Goal: Task Accomplishment & Management: Manage account settings

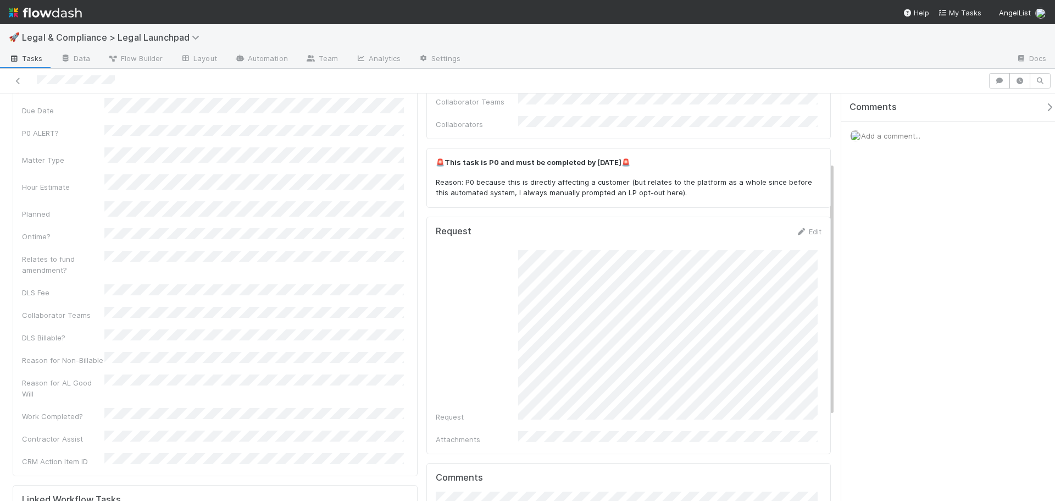
scroll to position [110, 0]
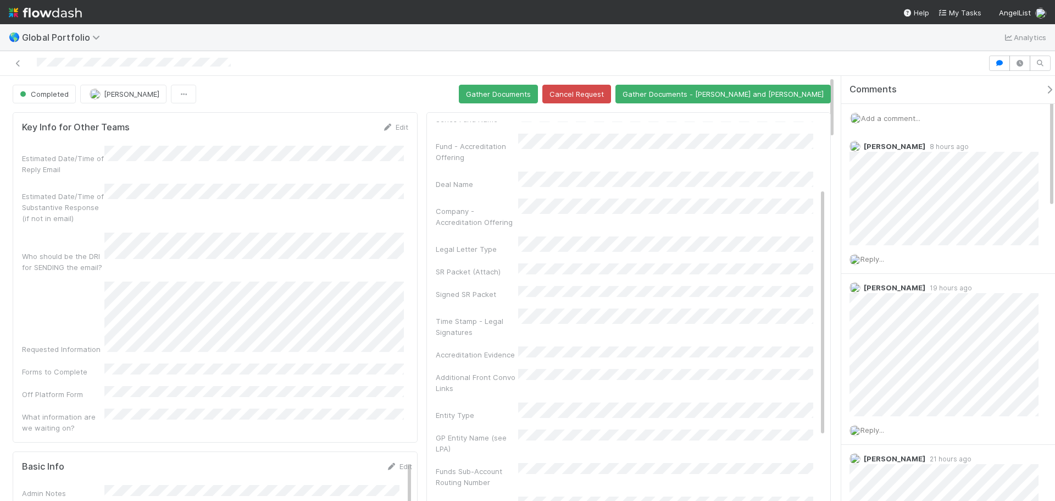
click at [888, 117] on span "Add a comment..." at bounding box center [890, 118] width 59 height 9
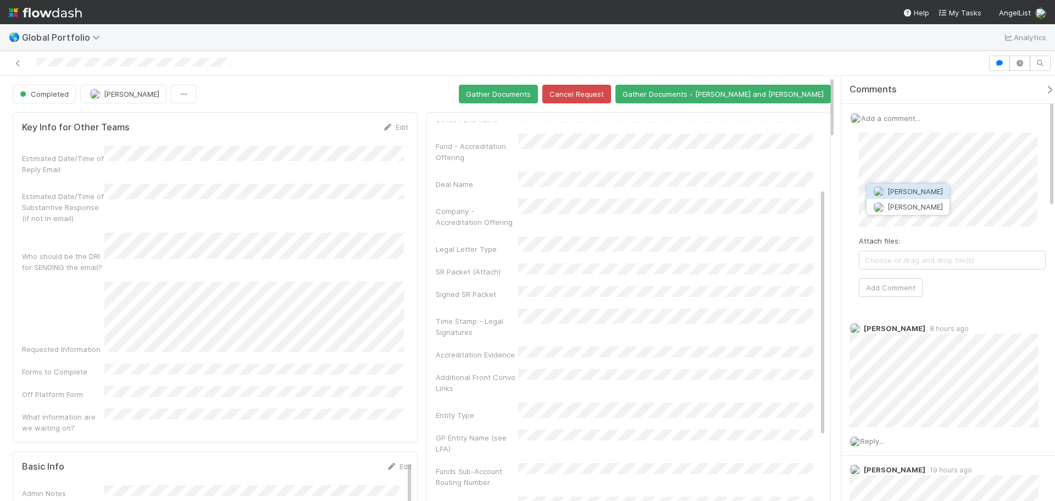
click at [920, 187] on span "Maranatha Kure" at bounding box center [916, 191] width 56 height 9
click at [906, 264] on span "Choose or drag and drop file(s)" at bounding box center [953, 260] width 186 height 18
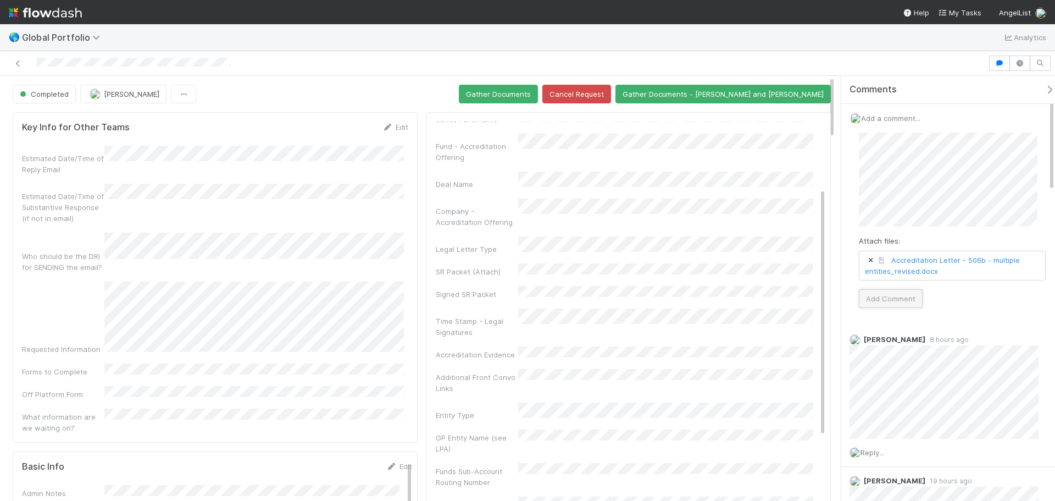
click at [889, 295] on button "Add Comment" at bounding box center [891, 298] width 64 height 19
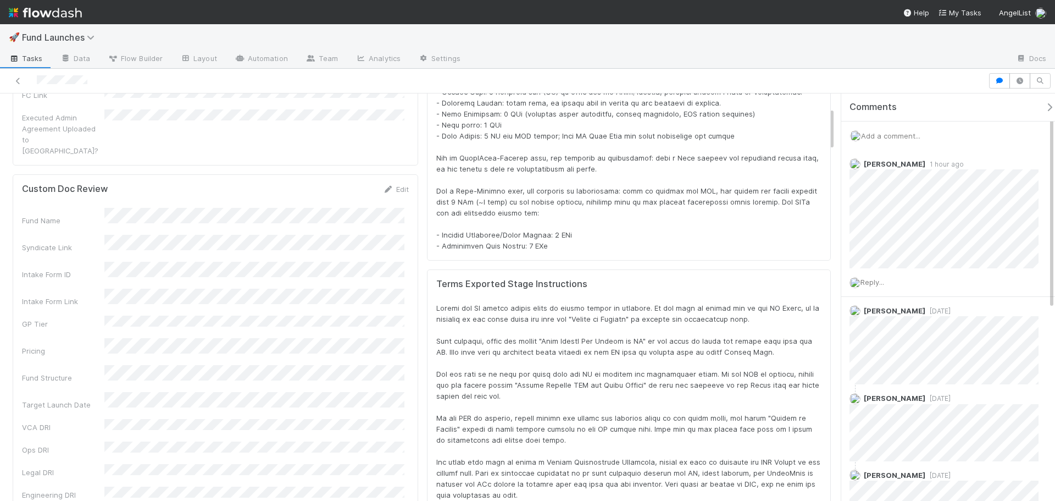
scroll to position [215, 783]
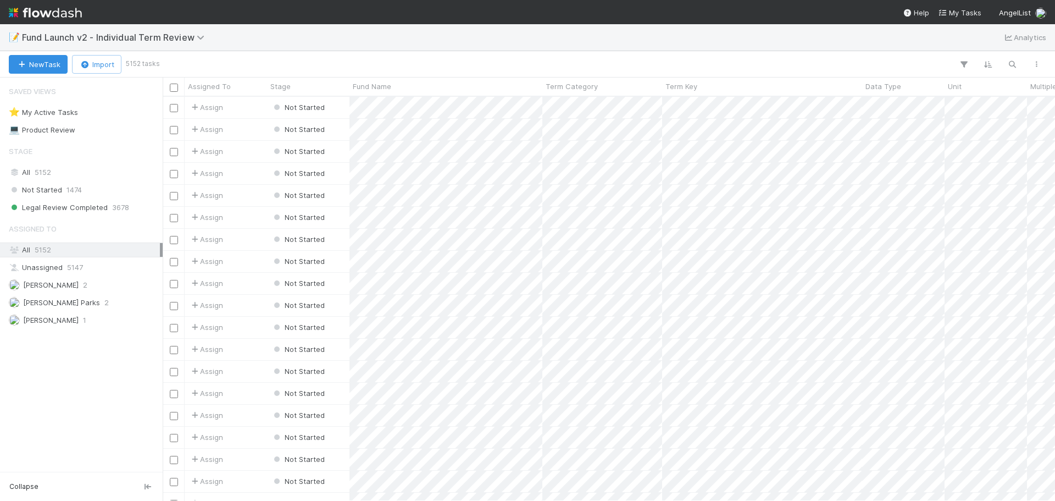
scroll to position [396, 884]
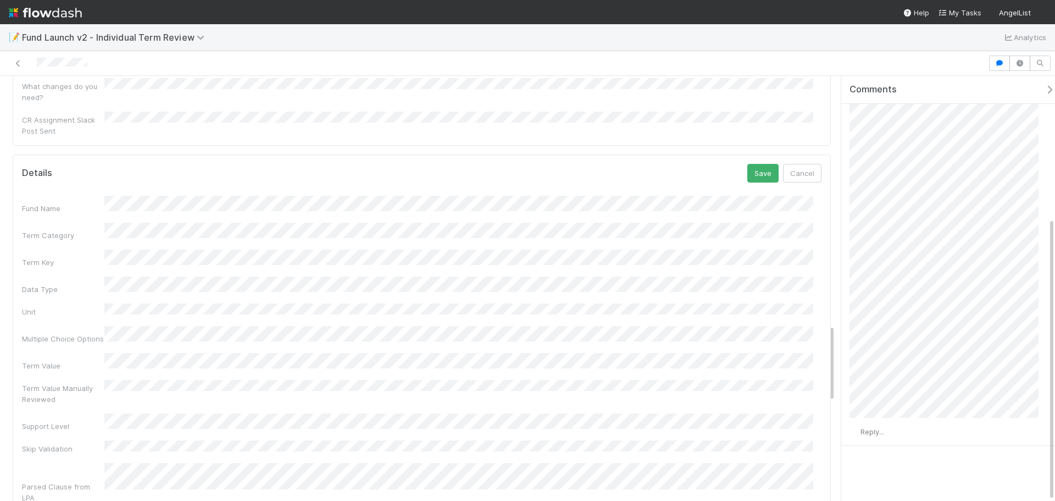
scroll to position [1357, 0]
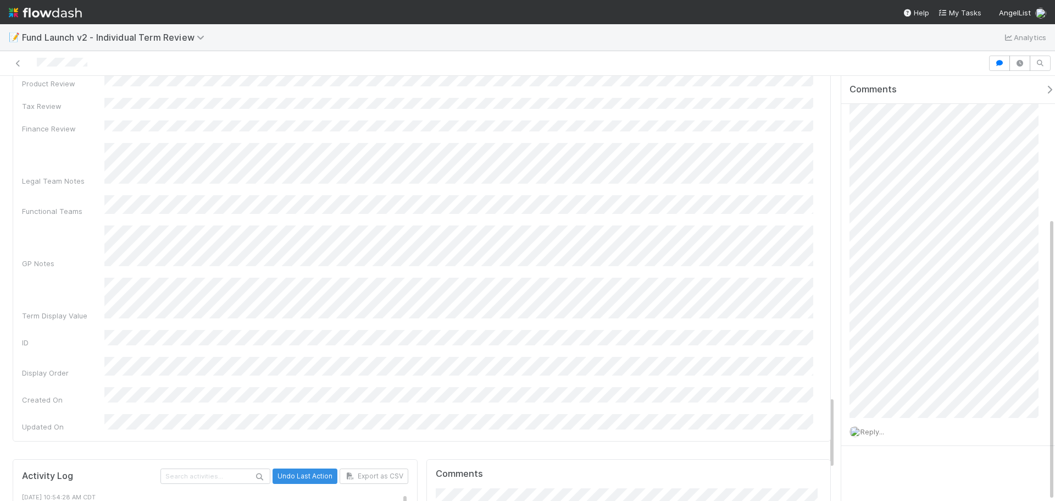
scroll to position [1851, 0]
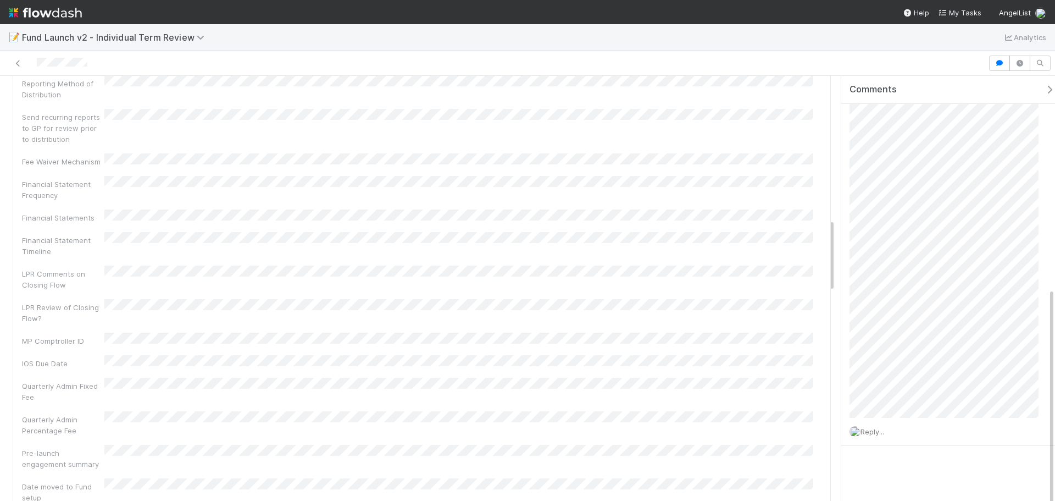
scroll to position [1137, 0]
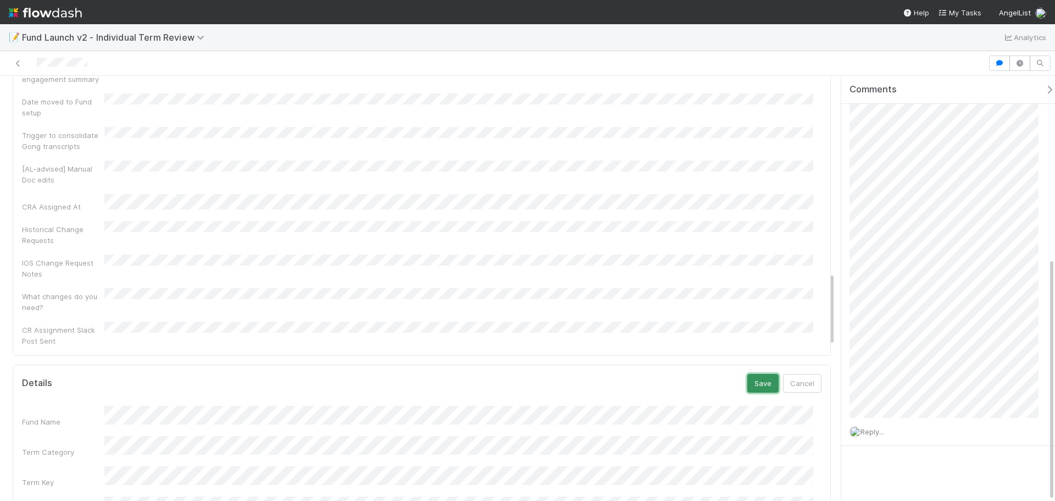
click at [748, 374] on button "Save" at bounding box center [763, 383] width 31 height 19
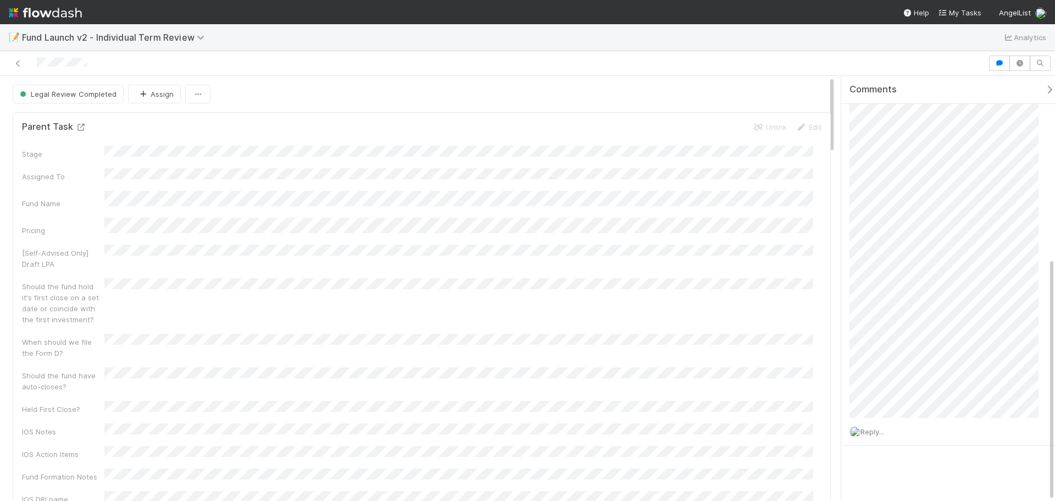
click at [78, 123] on link at bounding box center [80, 127] width 11 height 9
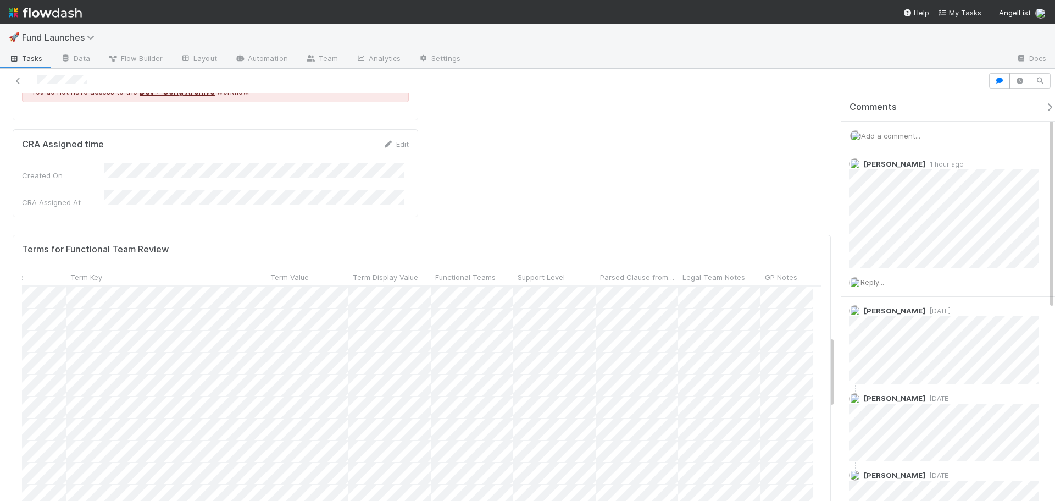
scroll to position [0, 265]
click at [533, 272] on span "Support Level" at bounding box center [540, 277] width 47 height 11
click at [550, 207] on div "Sort First → Last Sort Last → First" at bounding box center [579, 224] width 125 height 42
click at [555, 210] on div "Sort First → Last" at bounding box center [579, 215] width 125 height 16
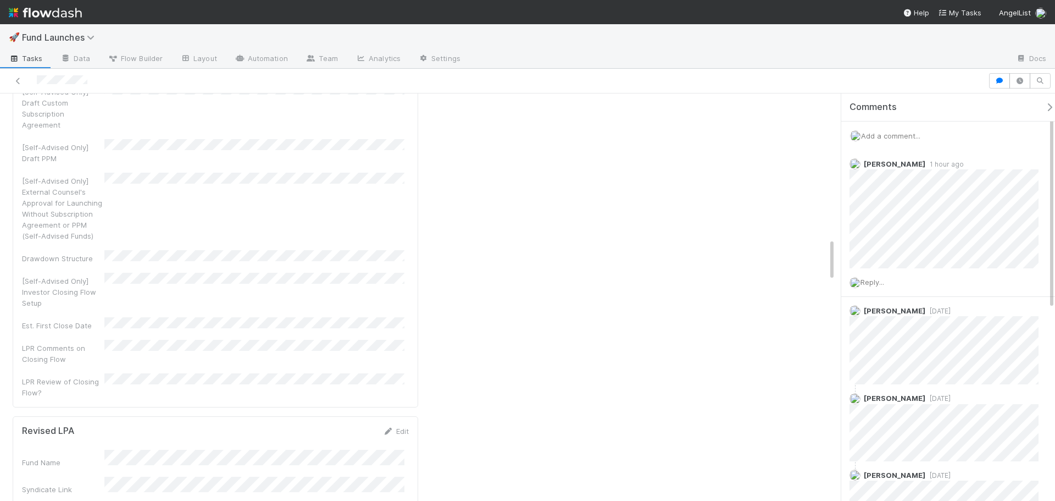
scroll to position [2832, 0]
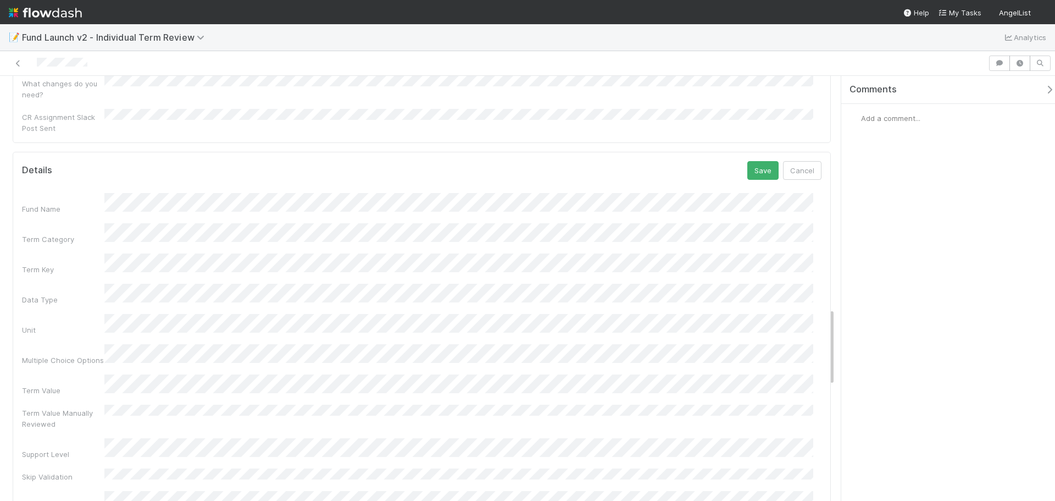
scroll to position [1258, 0]
click at [753, 252] on button "Save" at bounding box center [763, 261] width 31 height 19
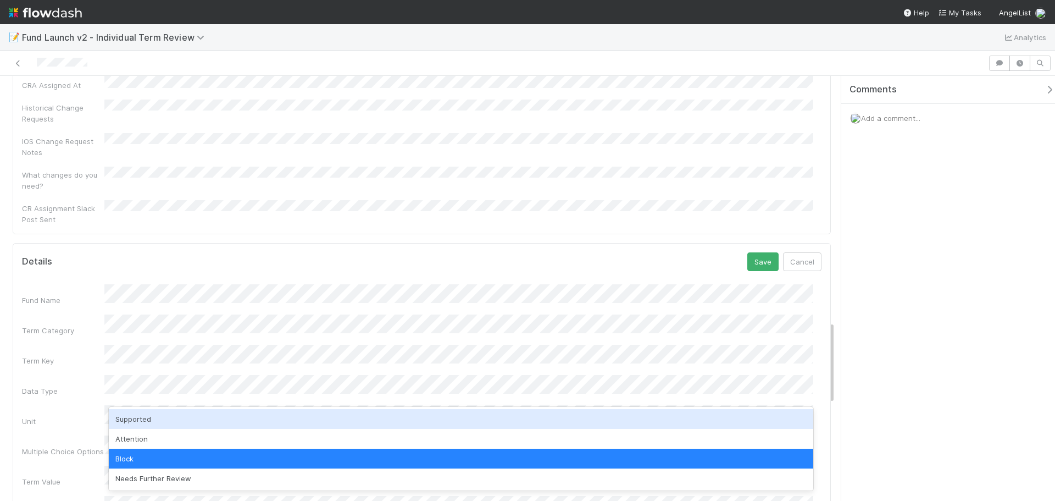
click at [158, 411] on div "Supported" at bounding box center [461, 419] width 705 height 20
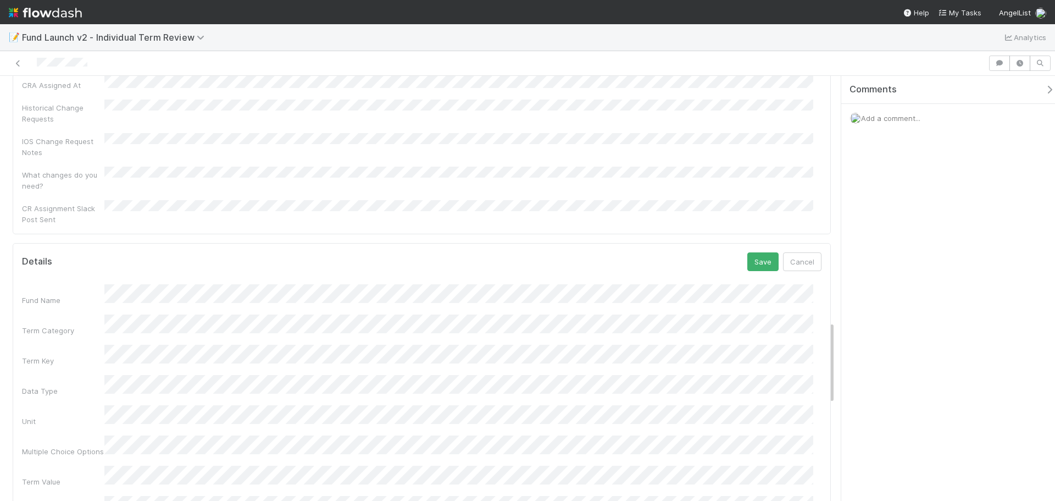
drag, startPoint x: 90, startPoint y: 375, endPoint x: 103, endPoint y: 368, distance: 14.8
click at [756, 252] on button "Save" at bounding box center [763, 261] width 31 height 19
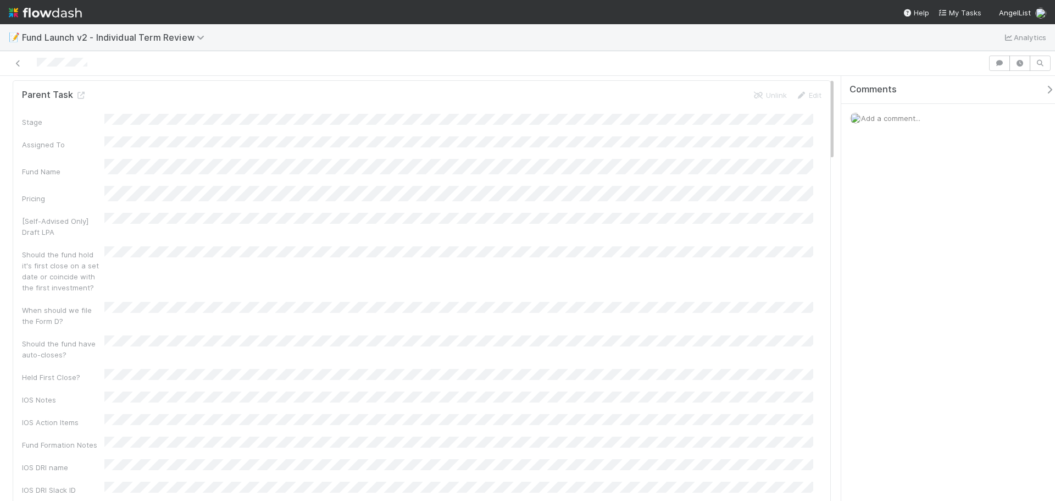
scroll to position [0, 0]
click at [78, 122] on h5 "Parent Task" at bounding box center [54, 126] width 64 height 11
click at [79, 125] on icon at bounding box center [80, 127] width 11 height 7
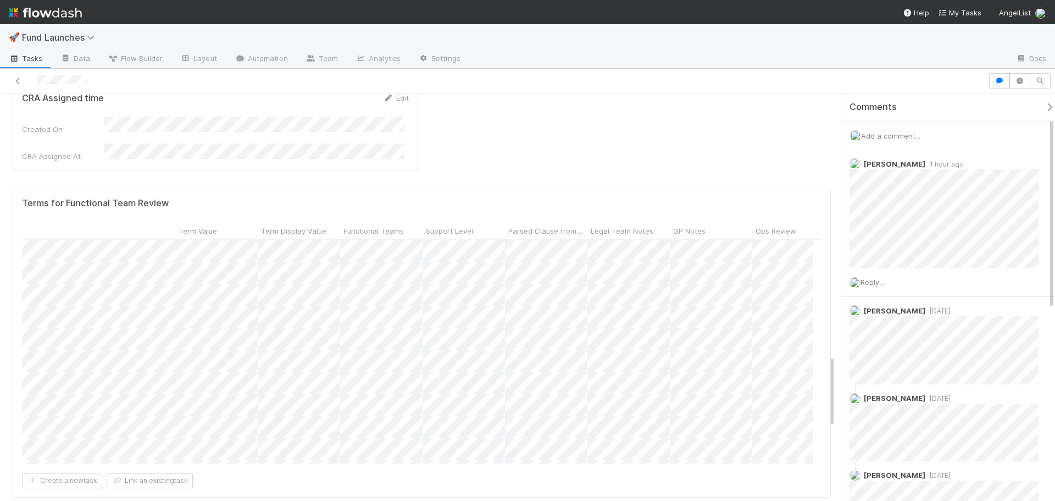
scroll to position [1319, 0]
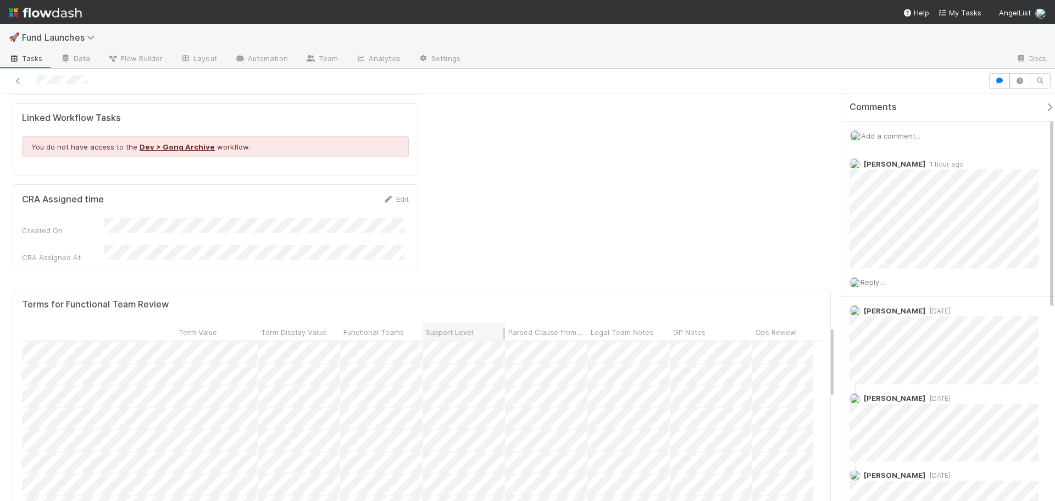
click at [445, 327] on span "Support Level" at bounding box center [449, 332] width 47 height 11
click at [460, 265] on div "Sort First → Last" at bounding box center [489, 270] width 125 height 16
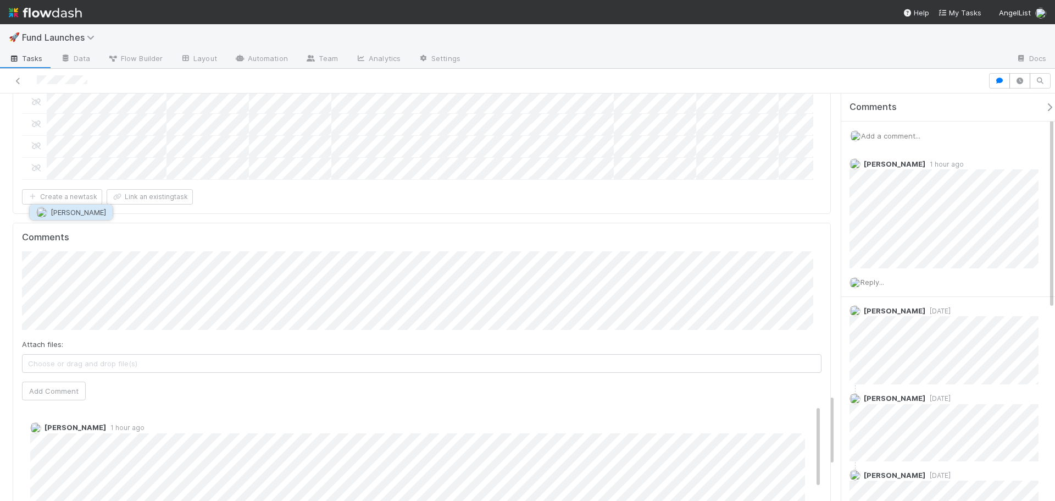
click at [86, 213] on span "[PERSON_NAME]" at bounding box center [79, 212] width 56 height 9
click at [73, 381] on button "Add Comment" at bounding box center [54, 390] width 64 height 19
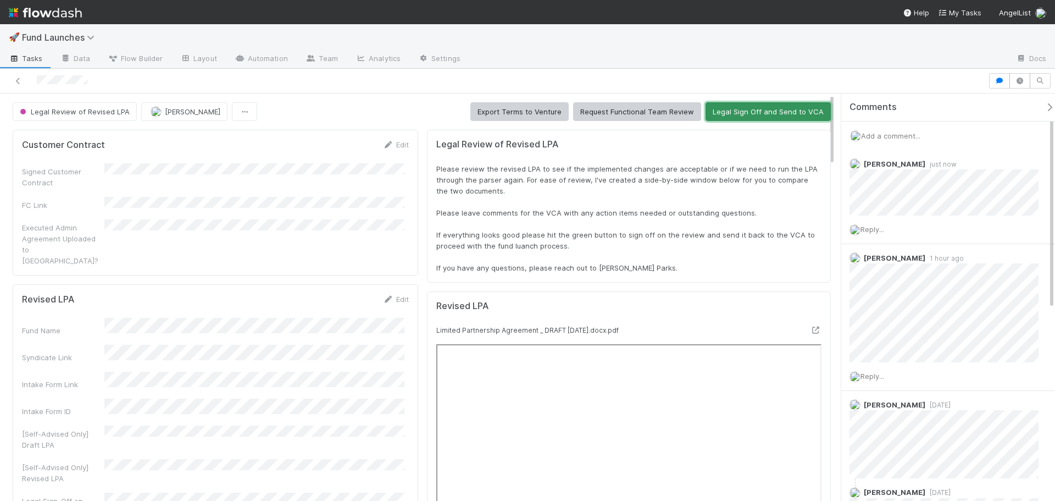
click at [771, 115] on button "Legal Sign Off and Send to VCA" at bounding box center [768, 111] width 125 height 19
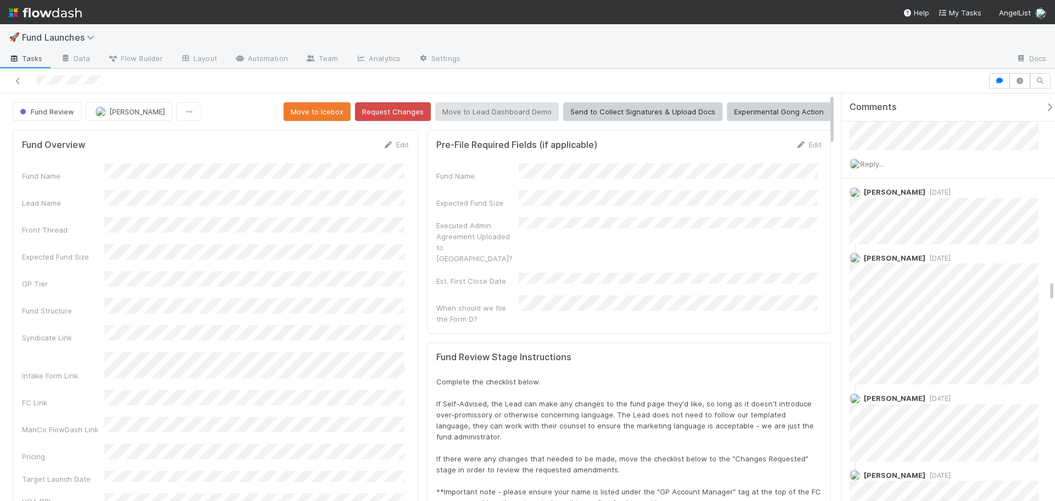
scroll to position [3518, 0]
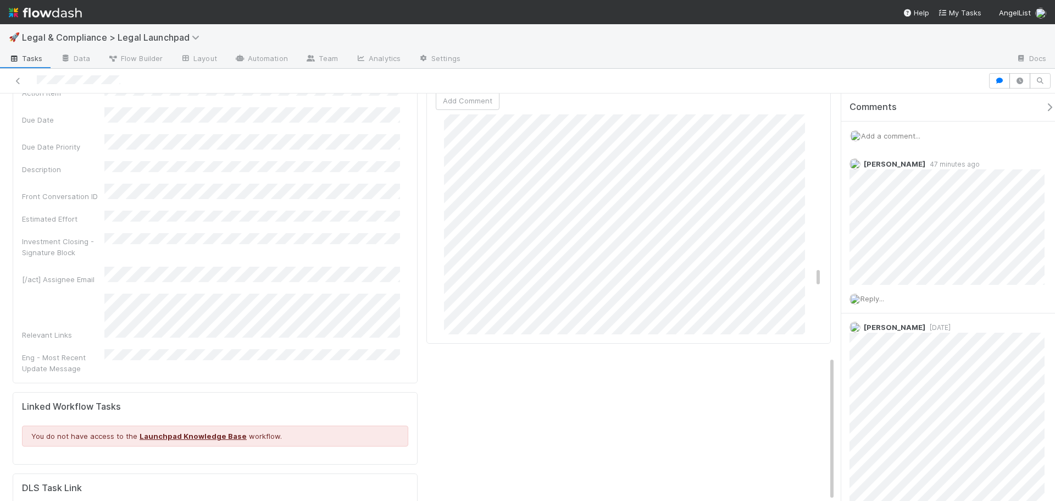
scroll to position [4617, 0]
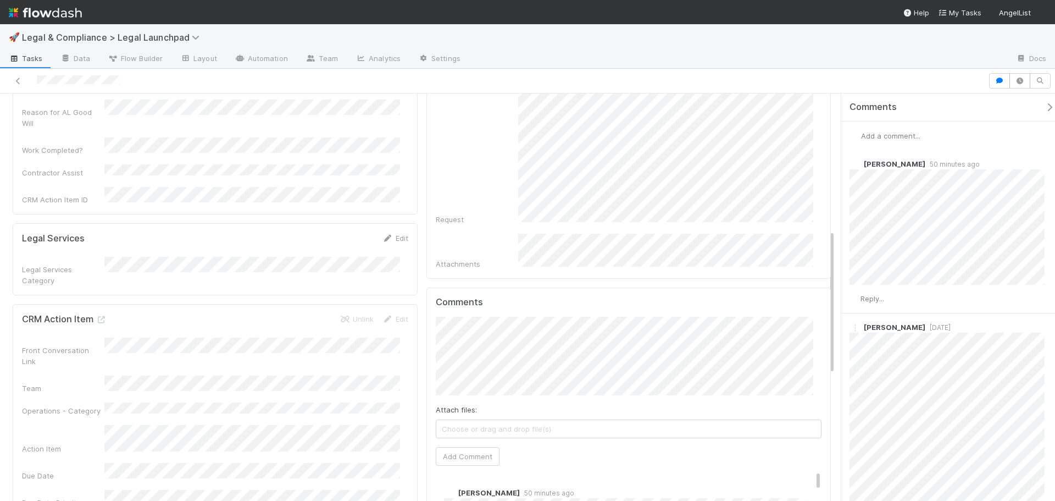
scroll to position [495, 0]
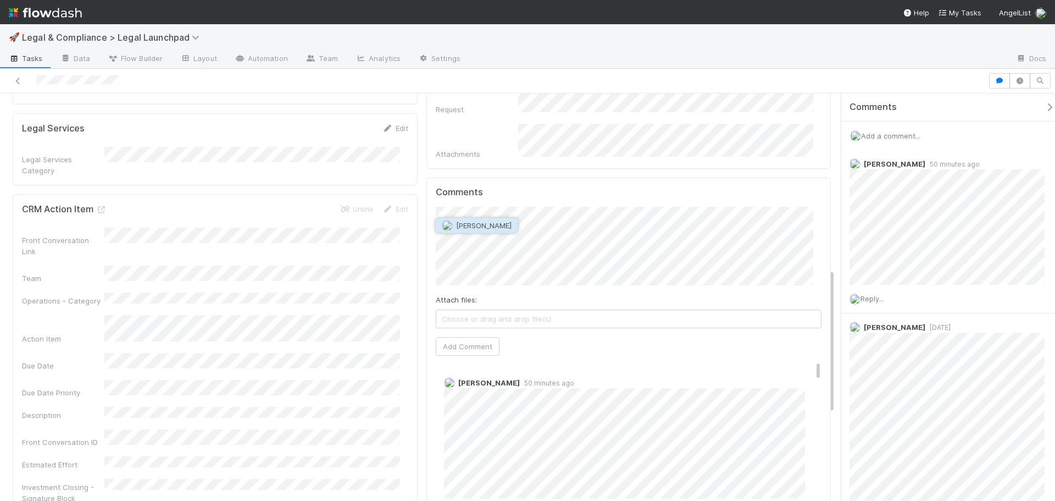
click at [484, 228] on span "[PERSON_NAME]" at bounding box center [484, 225] width 56 height 9
click at [468, 337] on button "Add Comment" at bounding box center [468, 346] width 64 height 19
click at [456, 389] on link "Edit" at bounding box center [459, 393] width 13 height 9
click at [15, 77] on link at bounding box center [18, 80] width 11 height 11
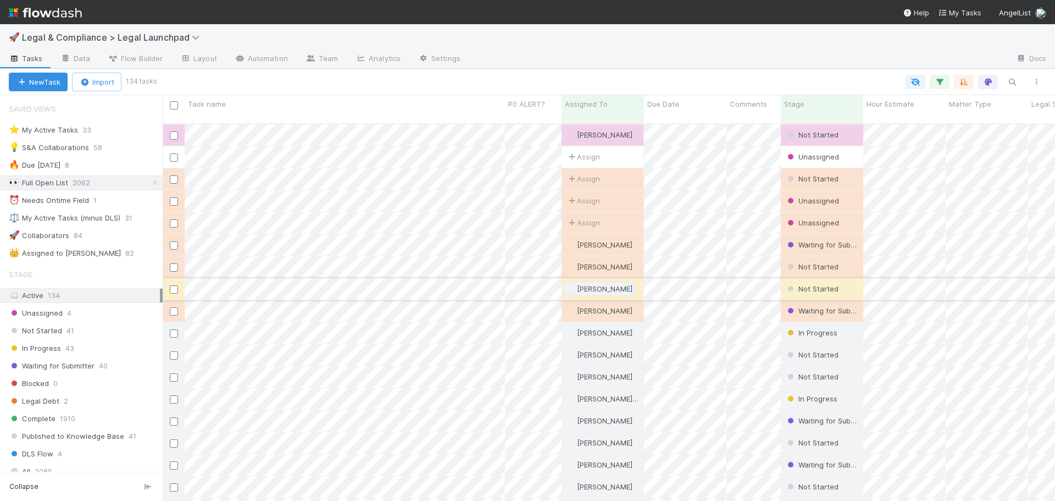
scroll to position [378, 884]
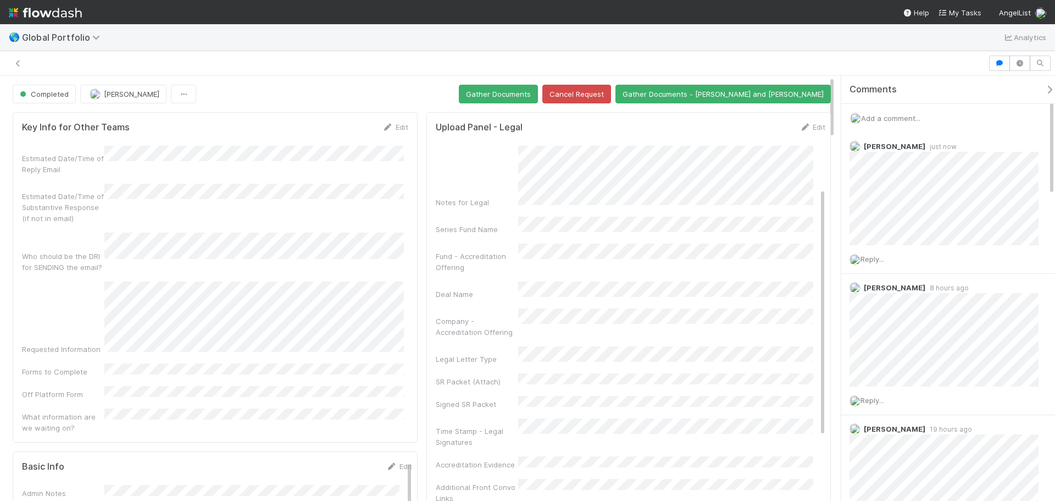
scroll to position [110, 0]
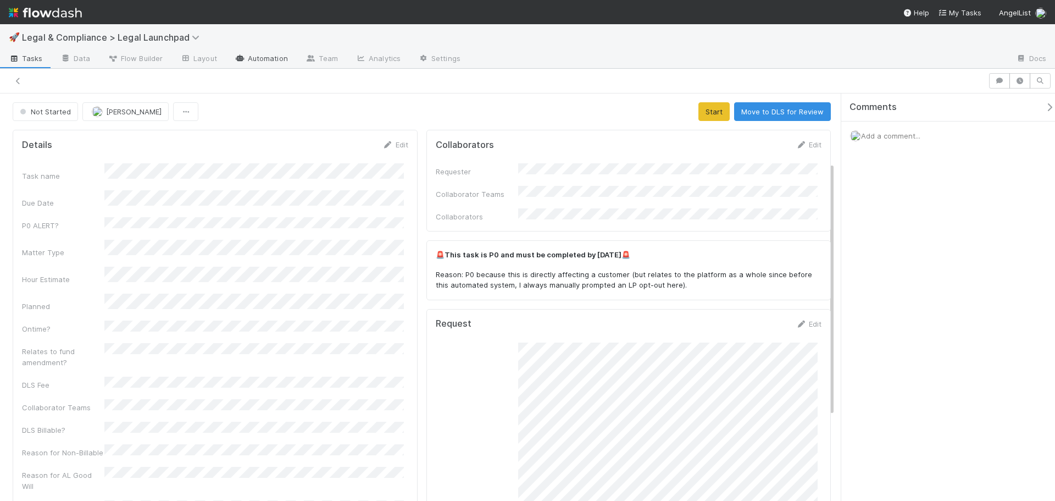
scroll to position [110, 0]
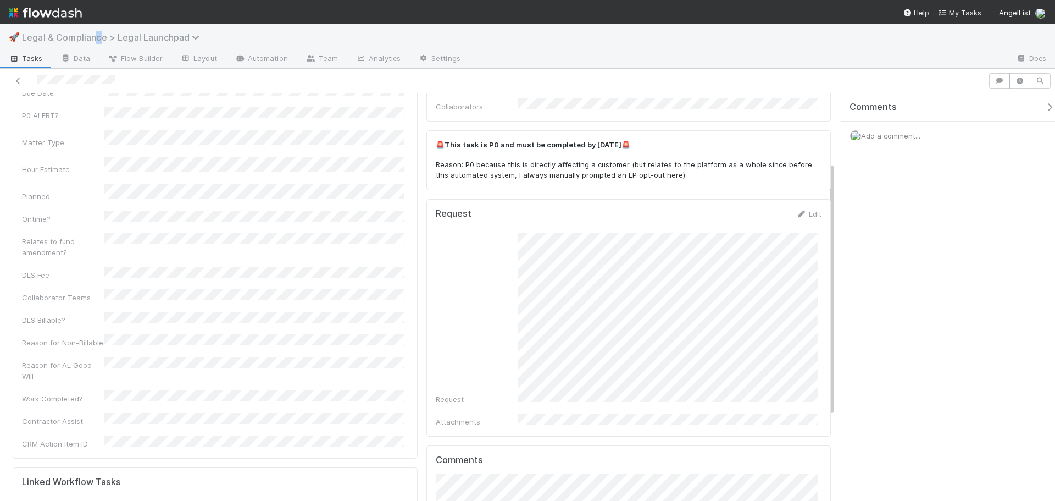
click at [99, 34] on span "Legal & Compliance > Legal Launchpad" at bounding box center [113, 37] width 183 height 11
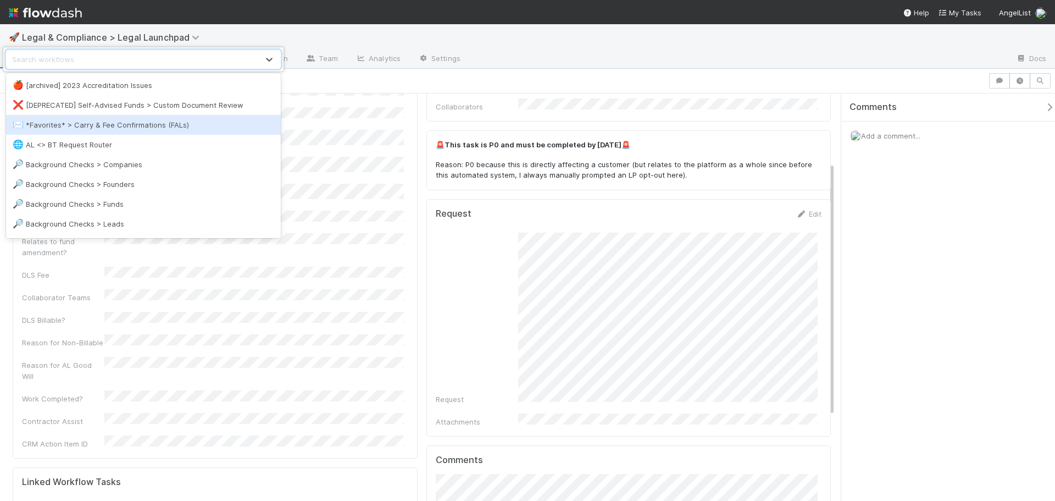
click at [182, 128] on div "✉️ *Favorites* > Carry & Fee Confirmations (FALs)" at bounding box center [144, 124] width 262 height 11
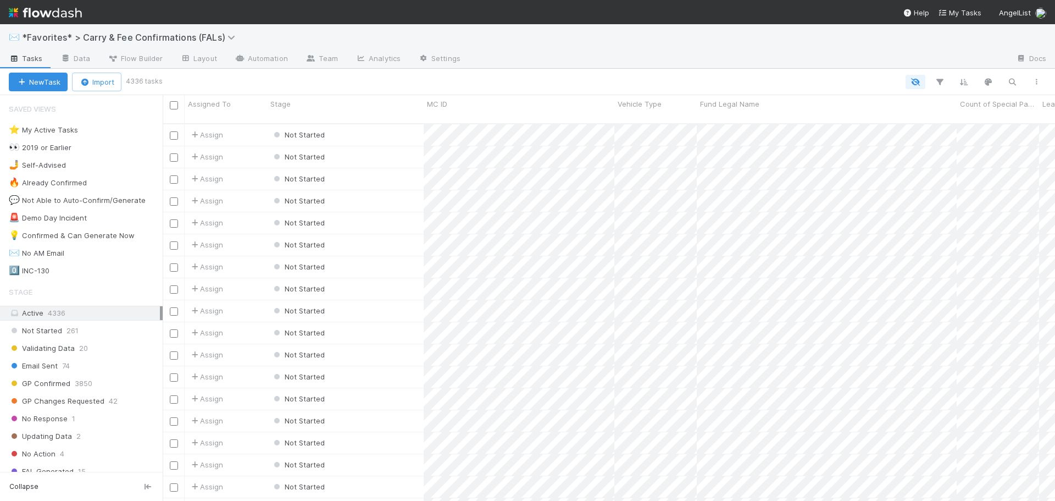
scroll to position [378, 884]
click at [502, 36] on div "✉️ *Favorites* > Carry & Fee Confirmations (FALs)" at bounding box center [527, 37] width 1055 height 26
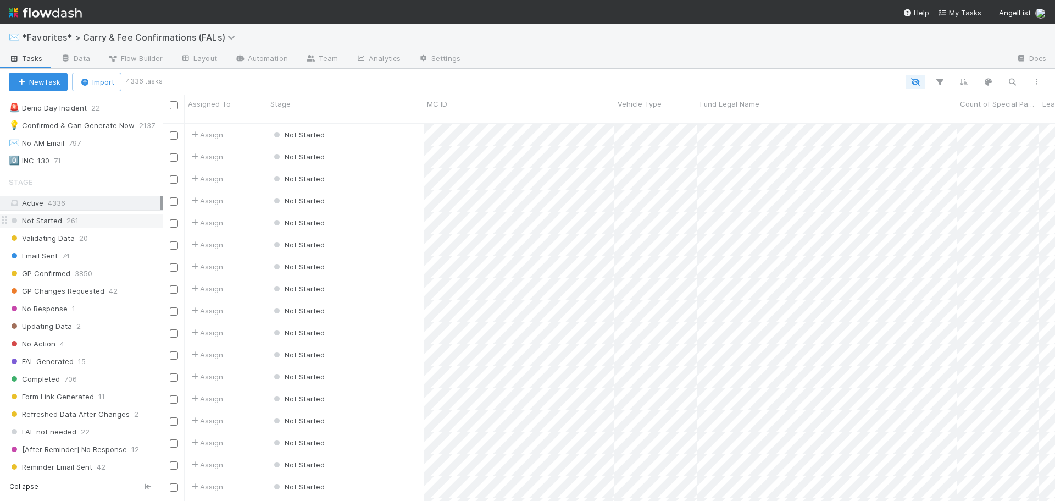
scroll to position [165, 0]
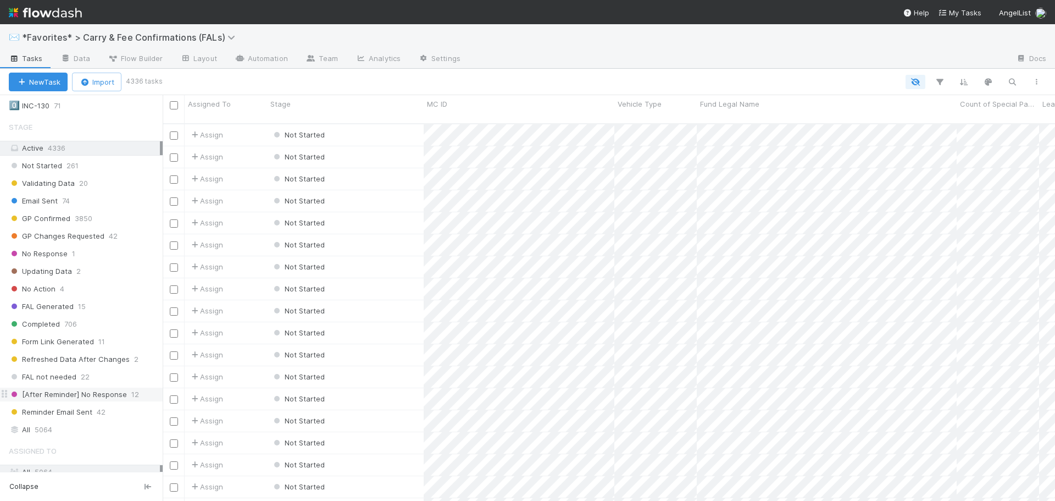
click at [111, 394] on span "[After Reminder] No Response" at bounding box center [68, 395] width 118 height 14
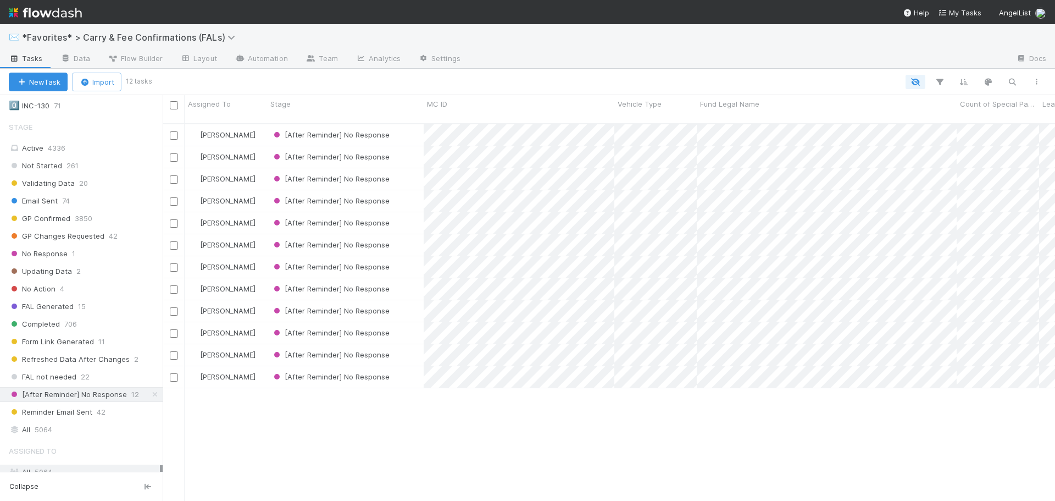
scroll to position [378, 884]
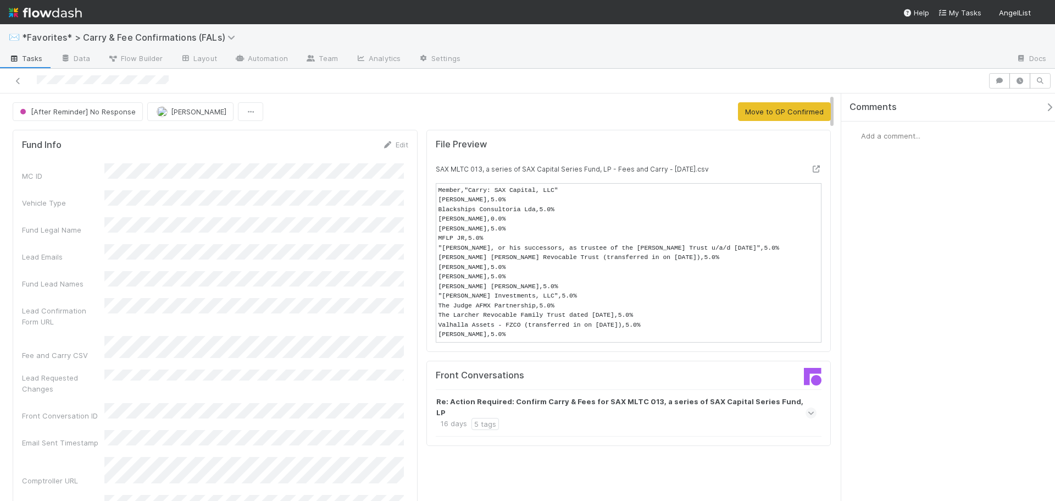
click at [574, 402] on strong "Re: Action Required: Confirm Carry & Fees for SAX MLTC 013, a series of SAX Cap…" at bounding box center [625, 407] width 378 height 22
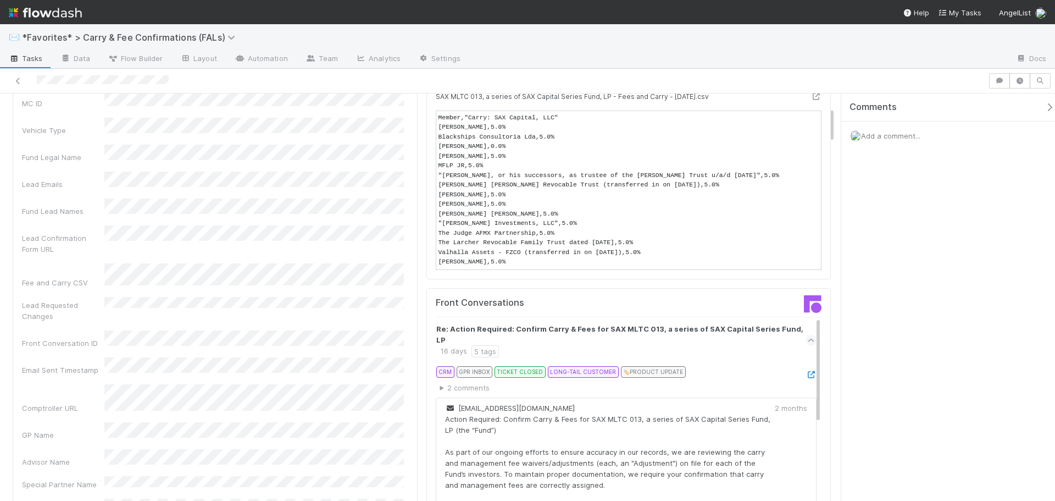
scroll to position [55, 0]
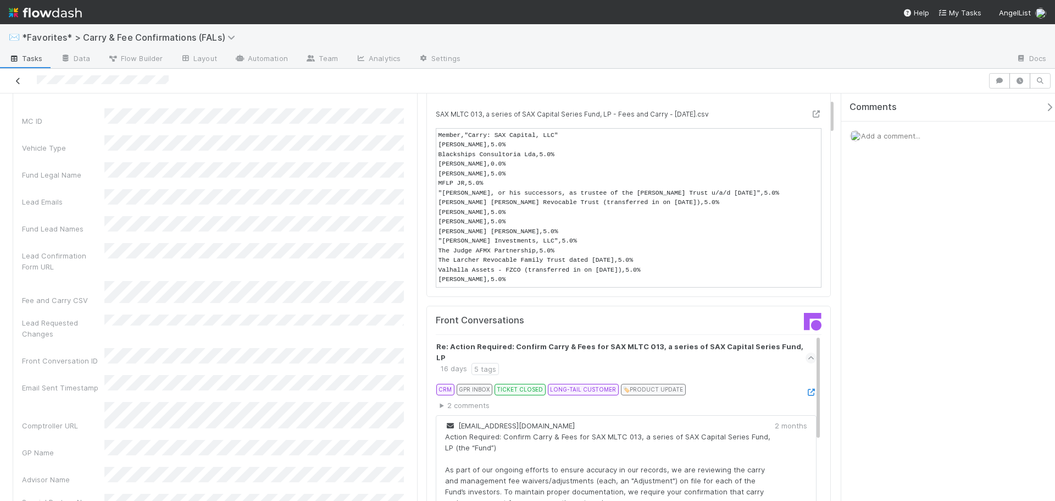
click at [19, 79] on icon at bounding box center [18, 81] width 11 height 7
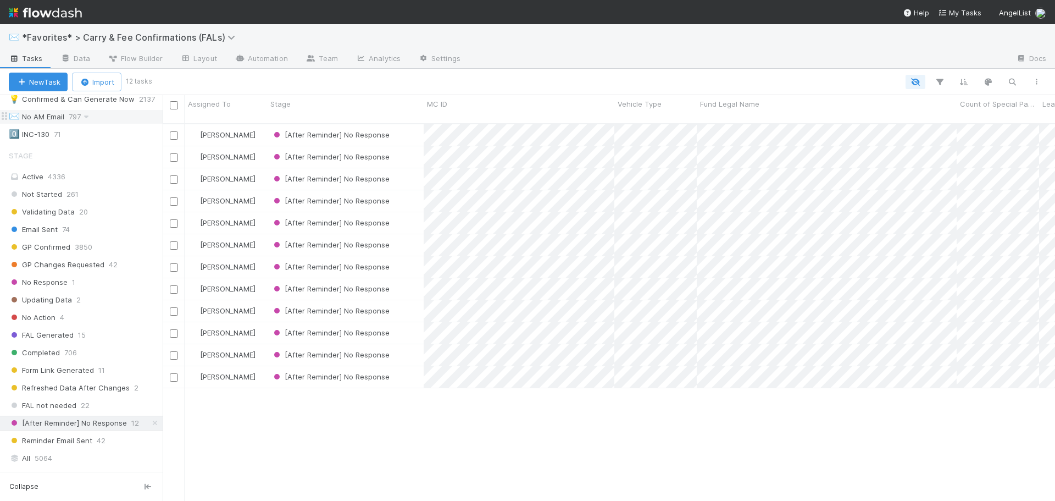
scroll to position [165, 0]
